Goal: Information Seeking & Learning: Learn about a topic

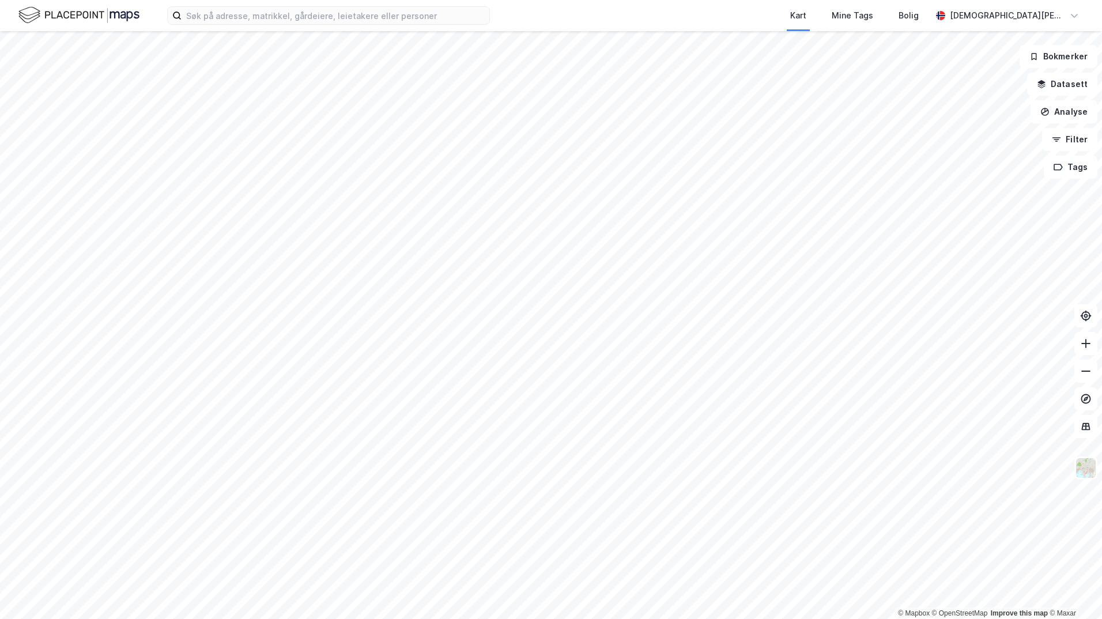
click at [275, 26] on div "Kart Mine Tags Bolig [PERSON_NAME]" at bounding box center [551, 15] width 1102 height 31
click at [280, 18] on input at bounding box center [336, 15] width 308 height 17
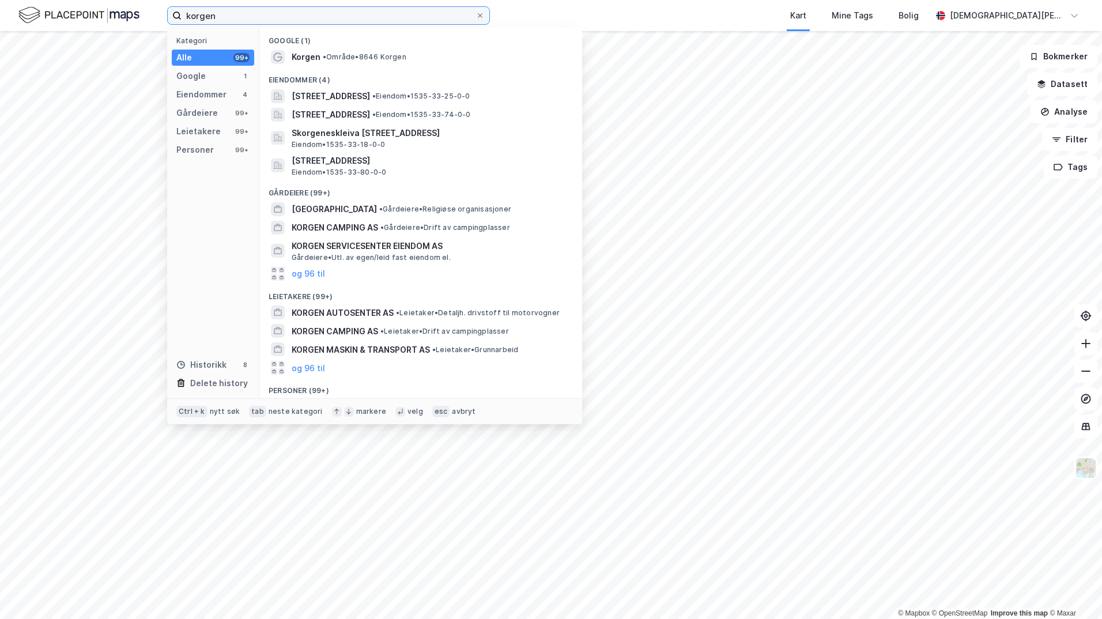
type input "korgen"
click at [316, 61] on span "Korgen" at bounding box center [306, 57] width 29 height 14
